Goal: Information Seeking & Learning: Learn about a topic

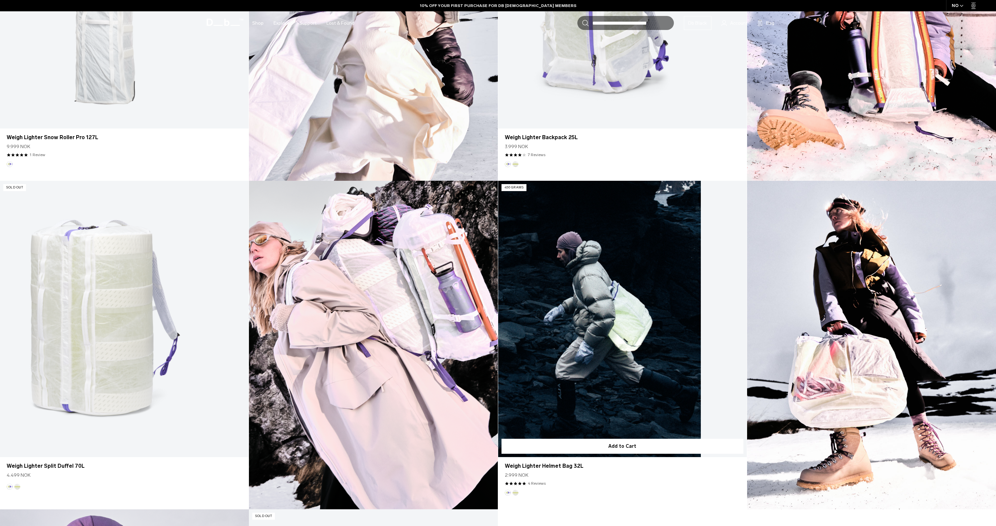
scroll to position [809, 0]
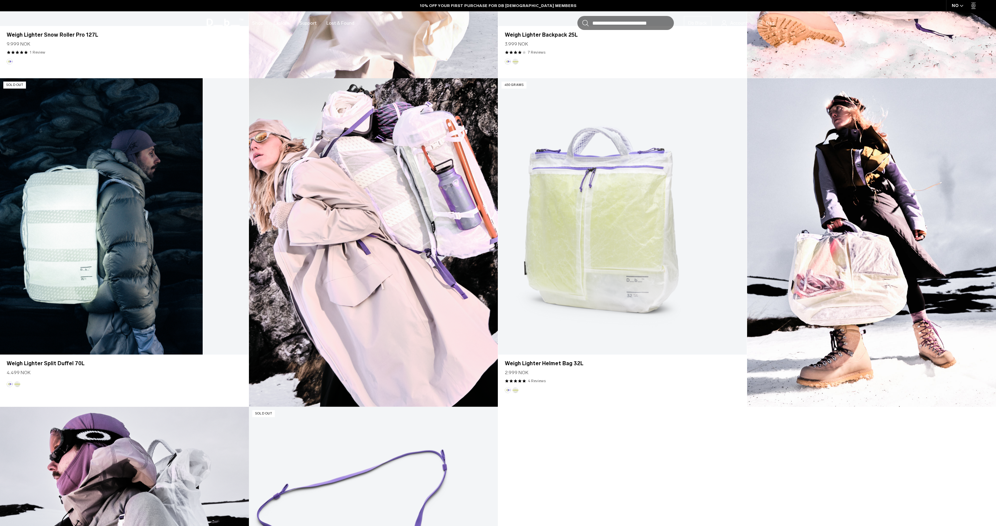
click at [134, 237] on link "Weigh Lighter Split Duffel 70L" at bounding box center [124, 216] width 249 height 276
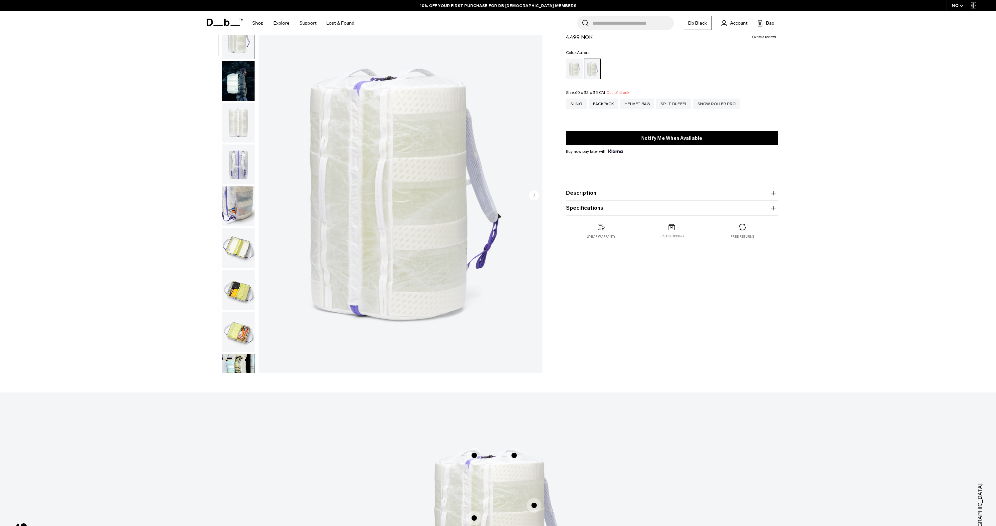
click at [242, 344] on img "button" at bounding box center [238, 332] width 32 height 40
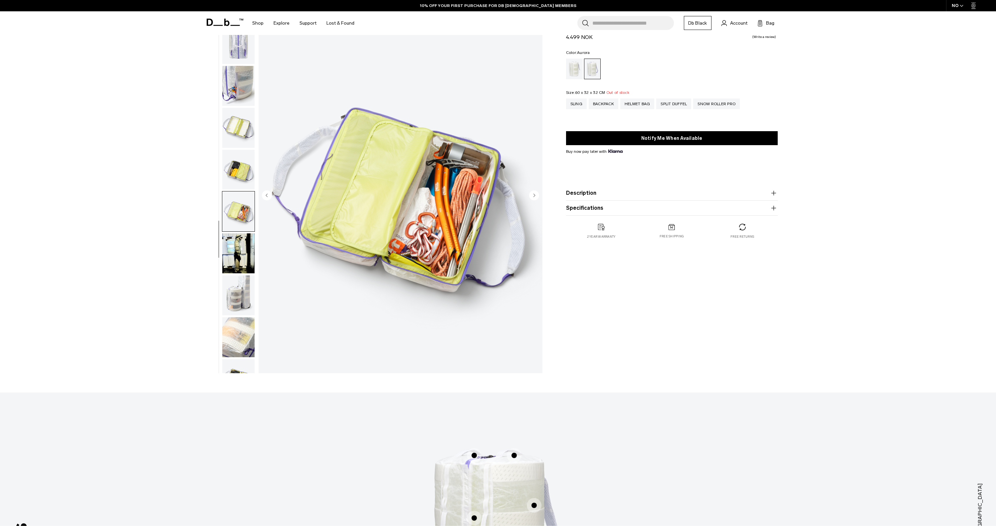
scroll to position [146, 0]
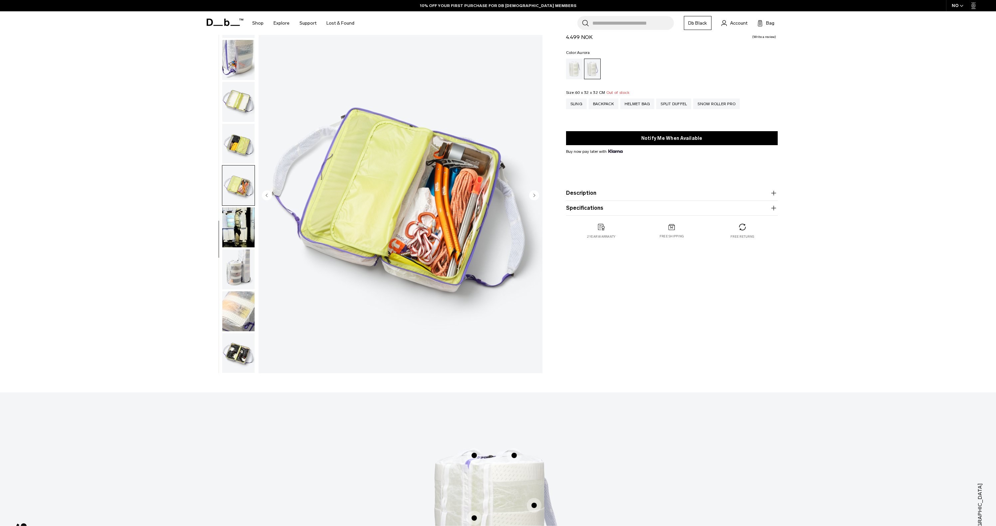
click at [245, 347] on img "button" at bounding box center [238, 353] width 32 height 40
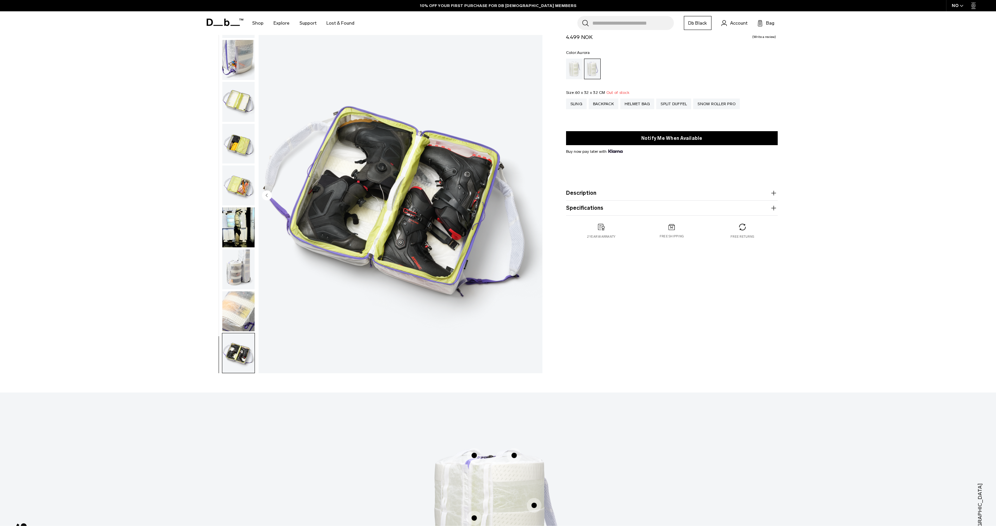
click at [385, 211] on img "12 / 12" at bounding box center [401, 196] width 284 height 354
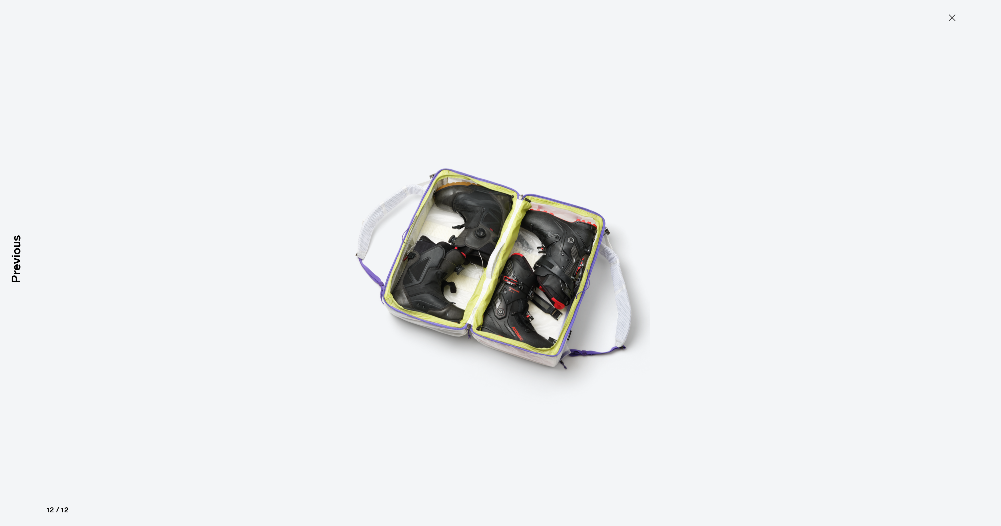
click at [956, 16] on icon at bounding box center [952, 17] width 11 height 11
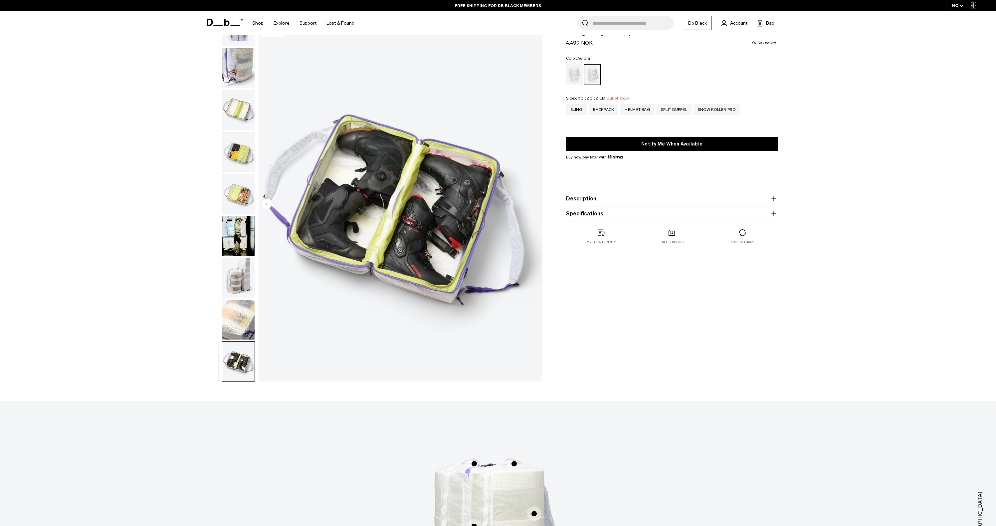
scroll to position [133, 0]
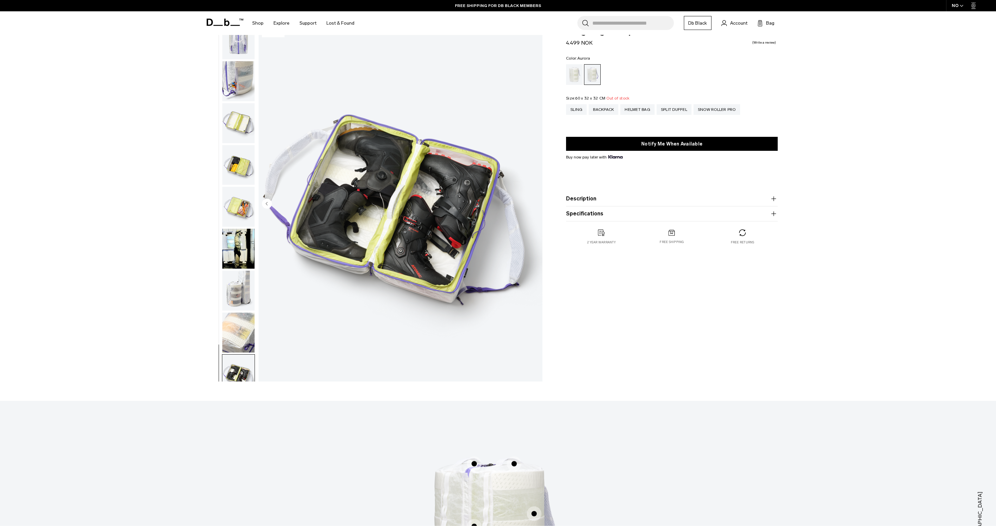
click at [244, 83] on img "button" at bounding box center [238, 81] width 32 height 40
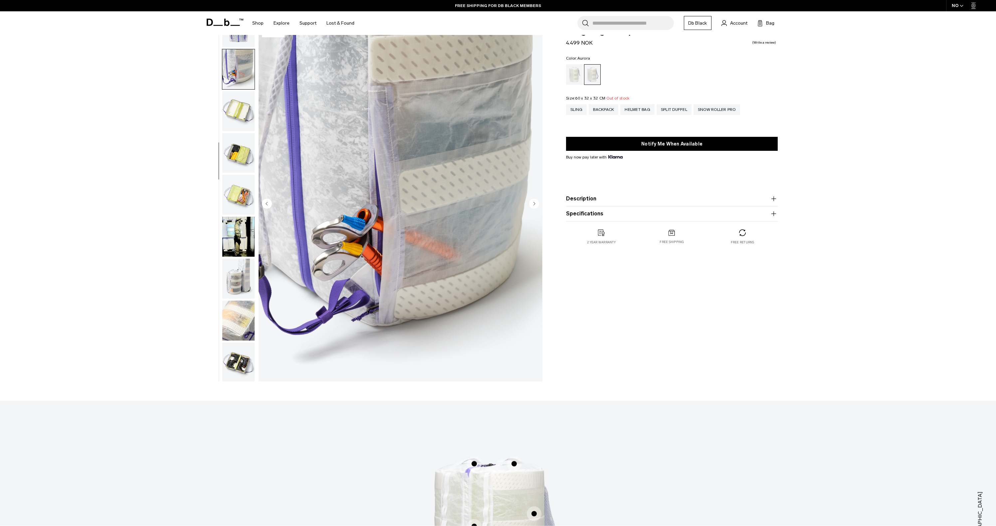
scroll to position [146, 0]
click at [241, 189] on img "button" at bounding box center [238, 194] width 32 height 40
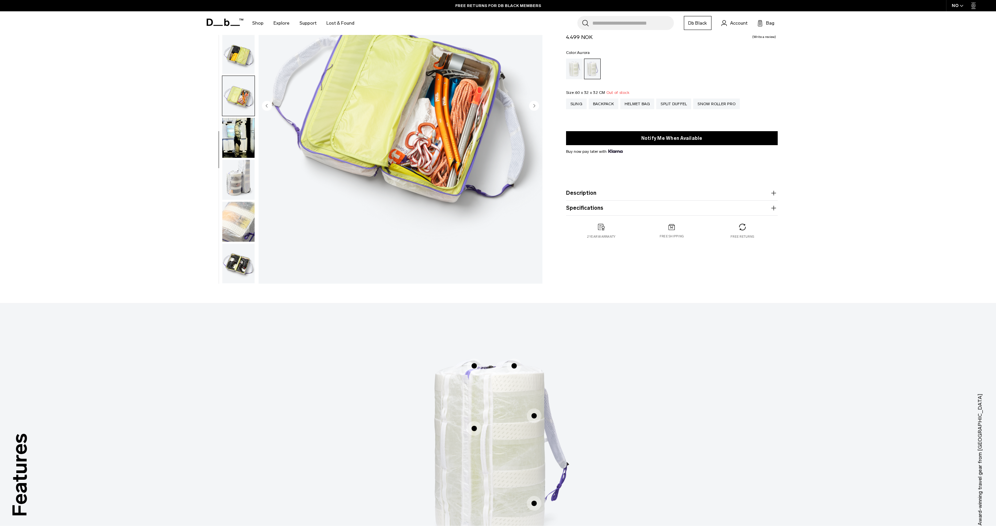
scroll to position [111, 0]
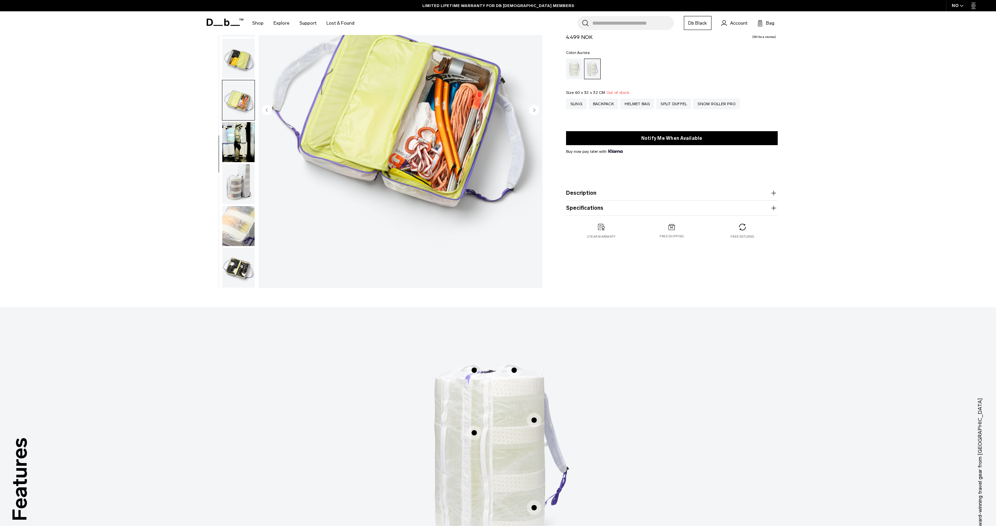
drag, startPoint x: 243, startPoint y: 215, endPoint x: 242, endPoint y: 229, distance: 14.0
click at [243, 215] on img "button" at bounding box center [238, 226] width 32 height 40
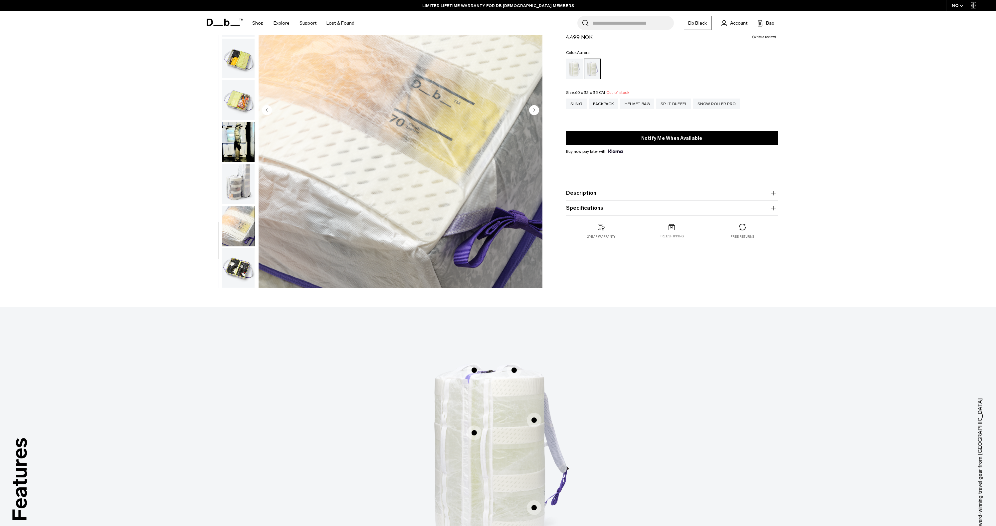
click at [241, 256] on img "button" at bounding box center [238, 268] width 32 height 40
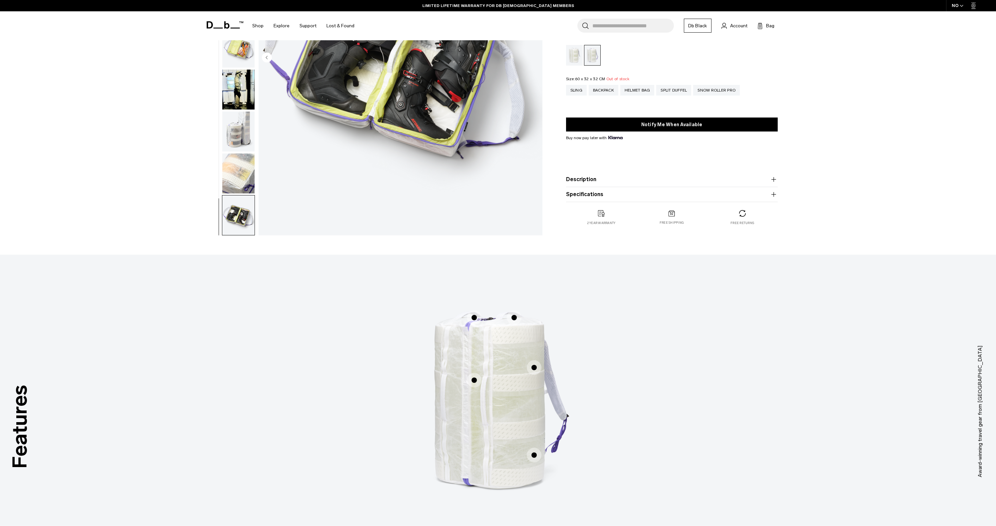
scroll to position [0, 0]
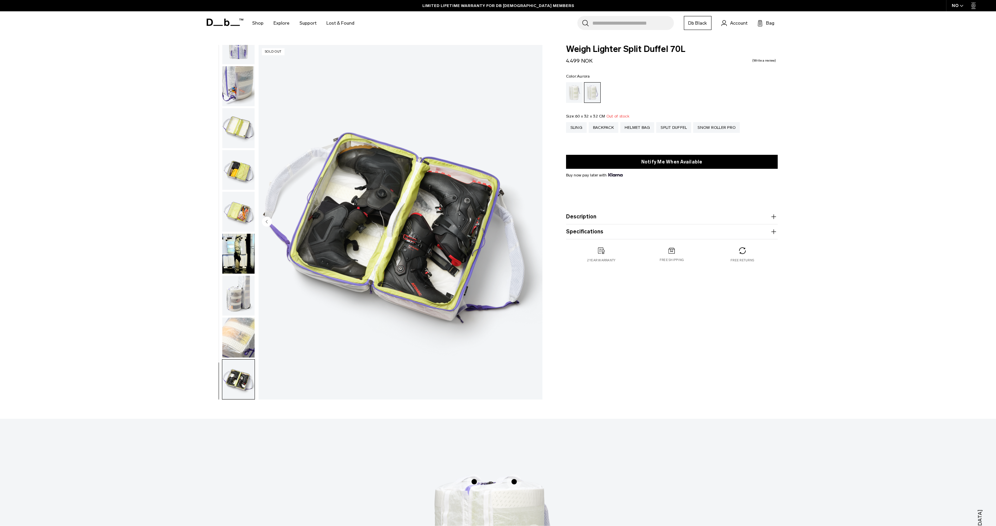
click at [238, 174] on img "button" at bounding box center [238, 170] width 32 height 40
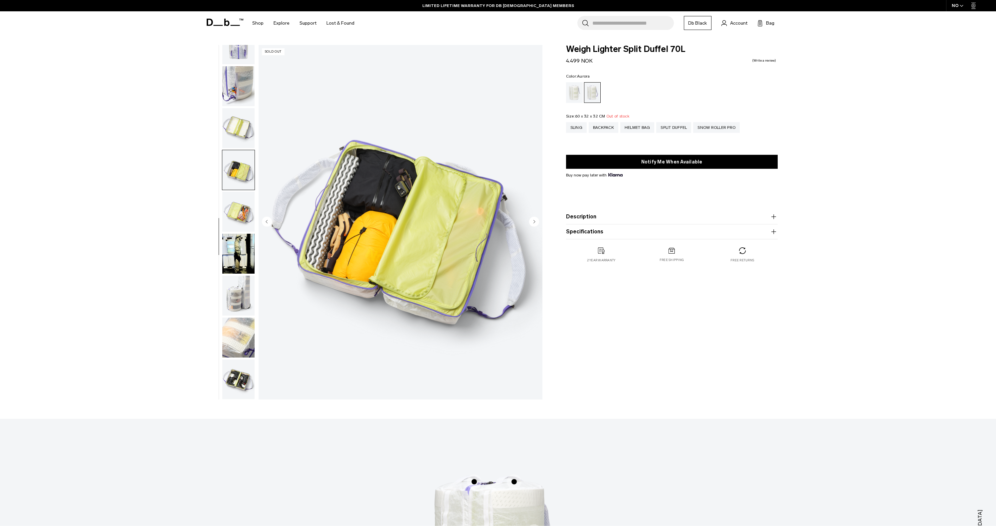
click at [242, 209] on img "button" at bounding box center [238, 212] width 32 height 40
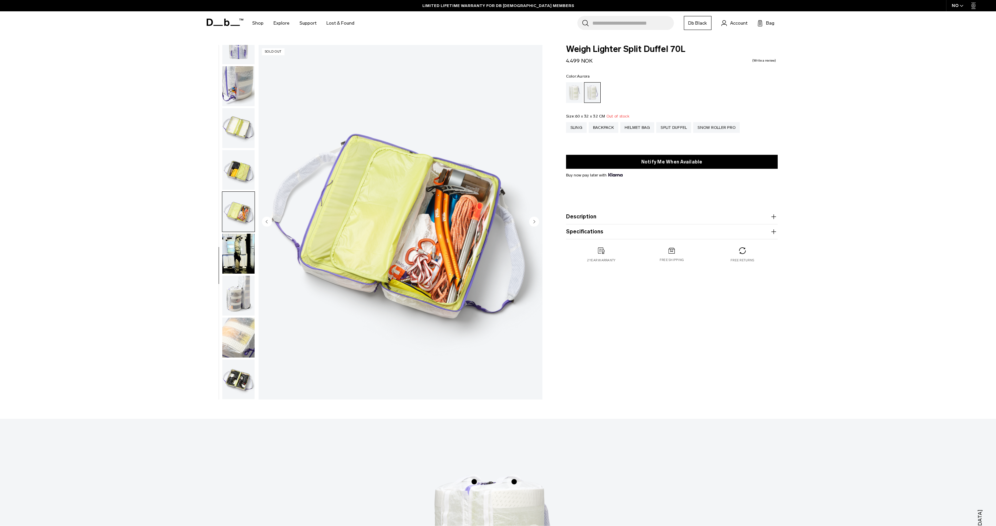
click at [237, 163] on img "button" at bounding box center [238, 170] width 32 height 40
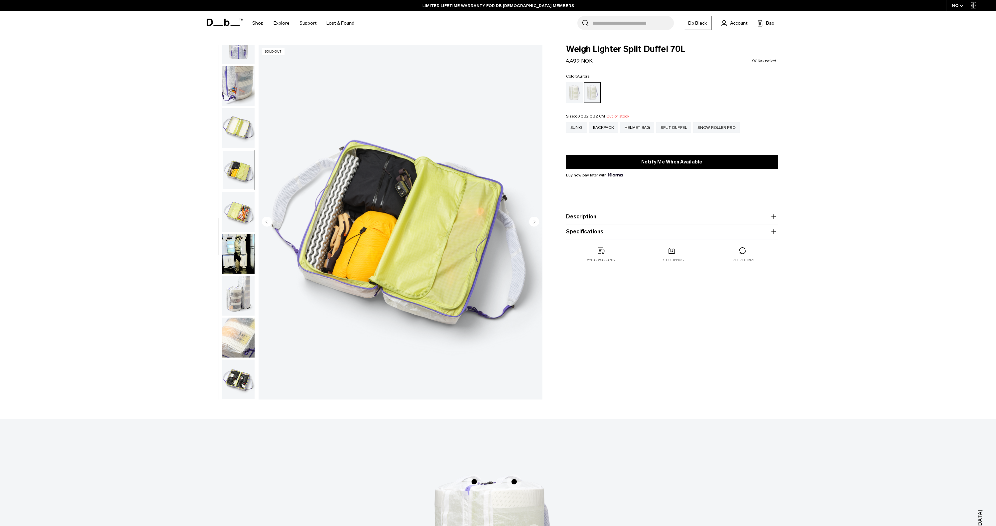
click at [233, 132] on img "button" at bounding box center [238, 128] width 32 height 40
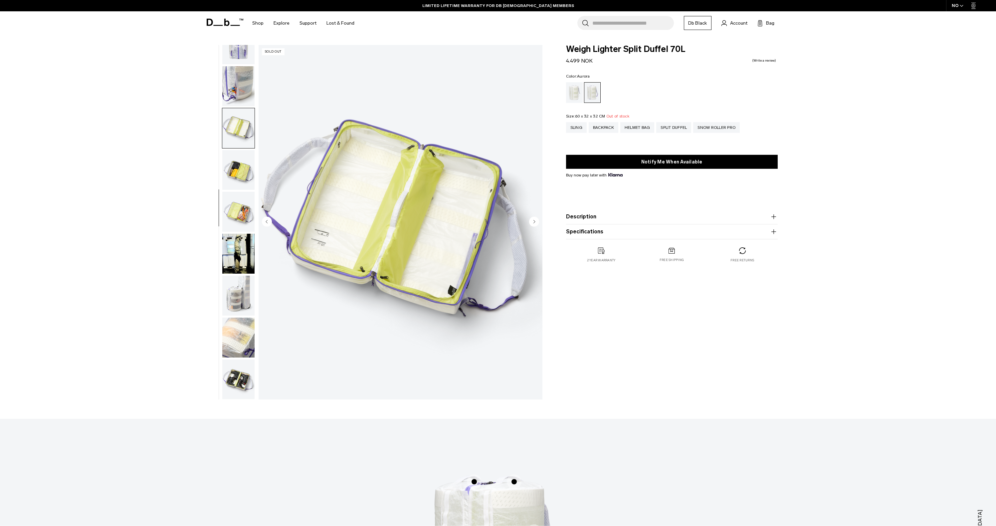
click at [240, 104] on img "button" at bounding box center [238, 86] width 32 height 40
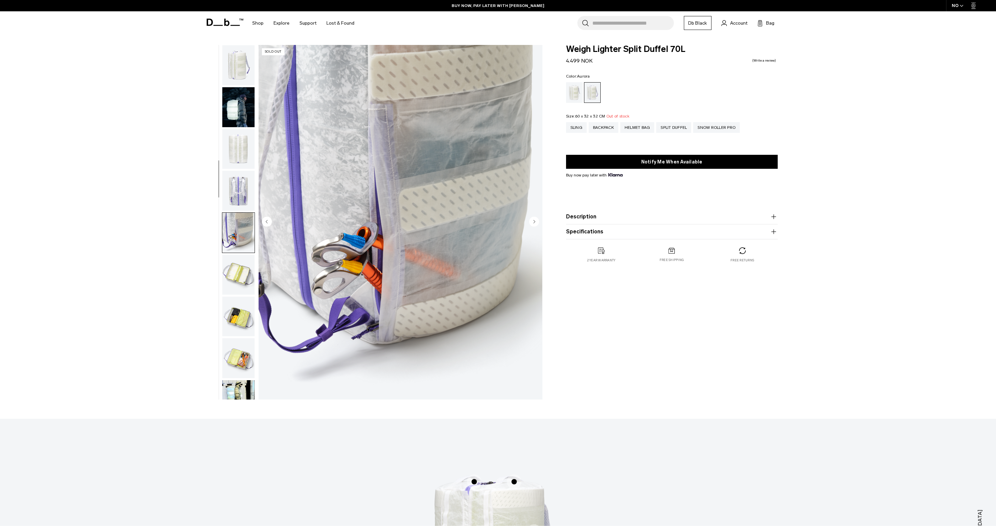
click at [240, 88] on img "button" at bounding box center [238, 107] width 32 height 40
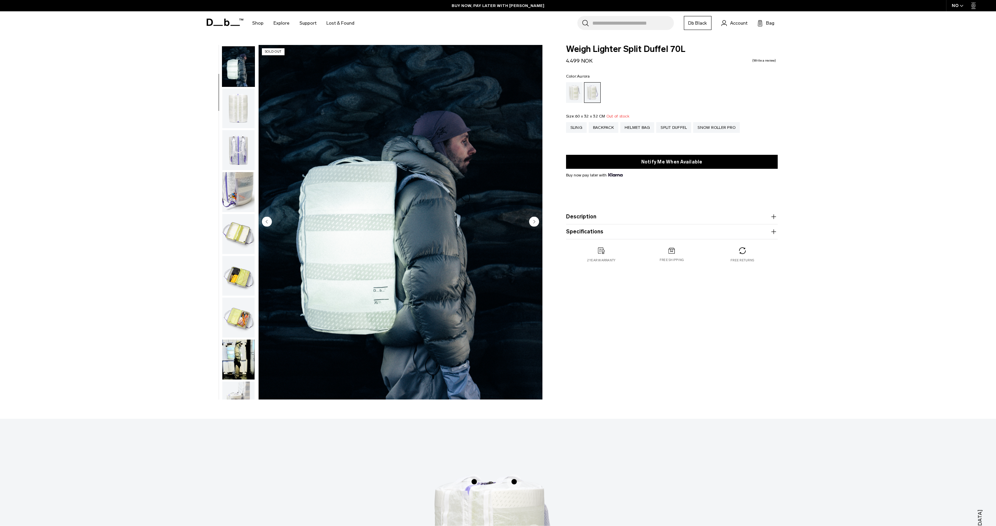
scroll to position [42, 0]
click at [242, 37] on body "Skip to content BUY NOW, PAY LATER WITH KLARNA 10% OFF YOUR FIRST PURCHASE FOR …" at bounding box center [498, 263] width 996 height 526
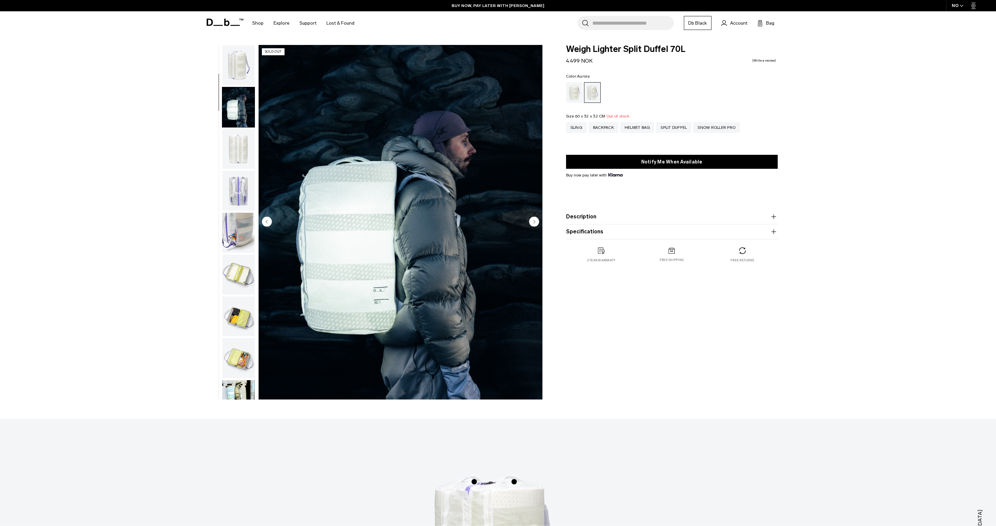
click at [230, 19] on icon at bounding box center [225, 22] width 37 height 7
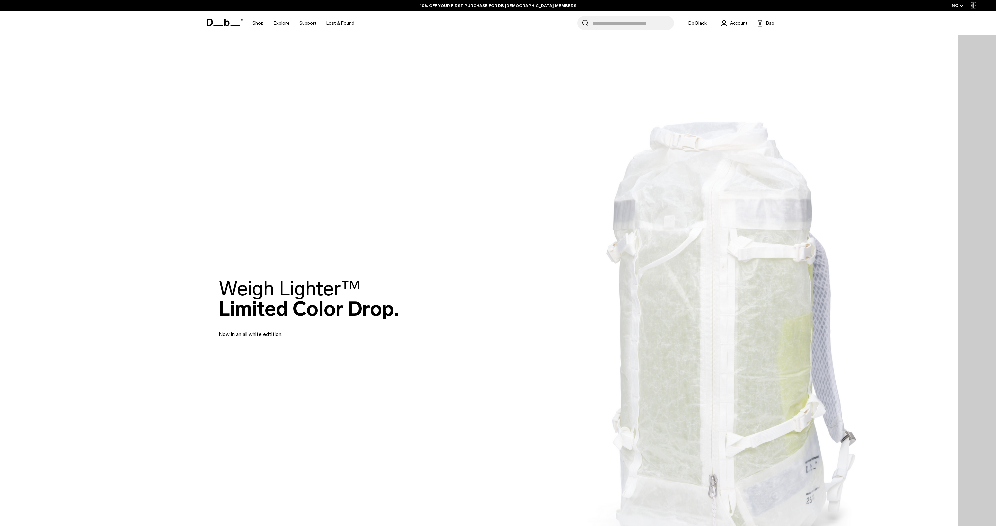
click at [723, 286] on div "Weigh Lighter™  Limited Color Drop. Now in an all white edtition." at bounding box center [498, 308] width 559 height 100
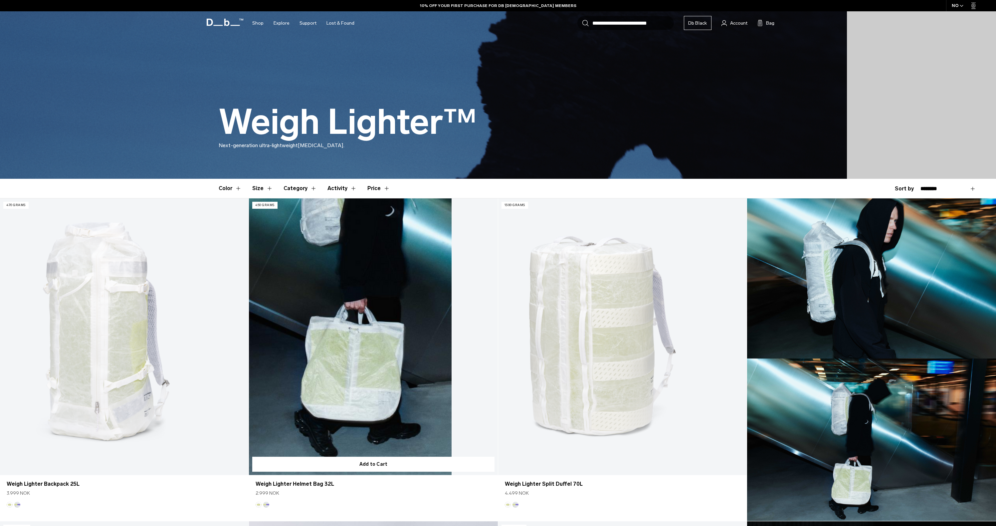
click at [375, 310] on link "Weigh Lighter Helmet Bag 32L" at bounding box center [373, 336] width 249 height 276
